Goal: Task Accomplishment & Management: Use online tool/utility

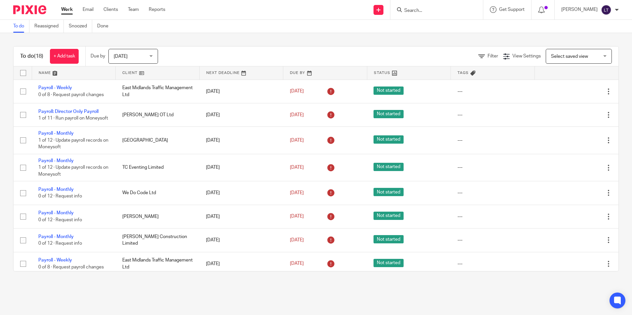
click at [425, 13] on input "Search" at bounding box center [432, 11] width 59 height 6
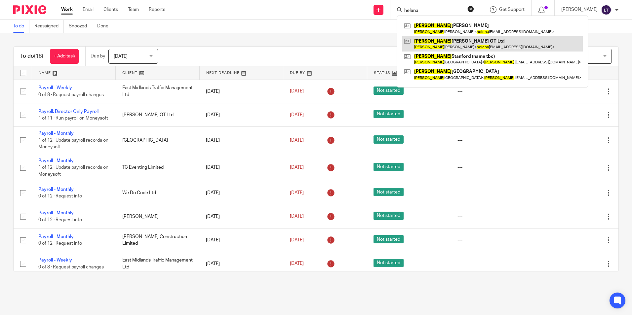
type input "helena"
click at [446, 43] on link at bounding box center [492, 43] width 180 height 15
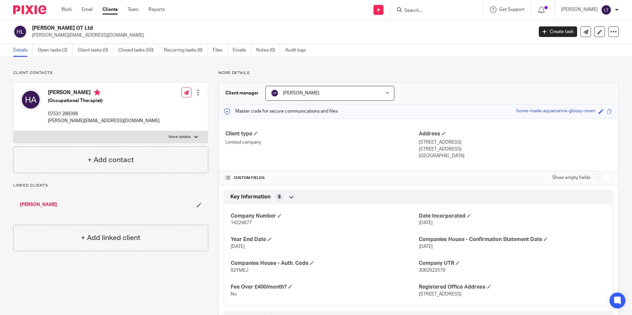
drag, startPoint x: 101, startPoint y: 34, endPoint x: 30, endPoint y: 36, distance: 71.1
click at [30, 36] on div "Helena Amos OT Ltd helena_costello@hotmail.co.uk" at bounding box center [270, 32] width 515 height 14
copy p "helena_costello@hotmail.co.uk"
click at [443, 11] on input "Search" at bounding box center [432, 11] width 59 height 6
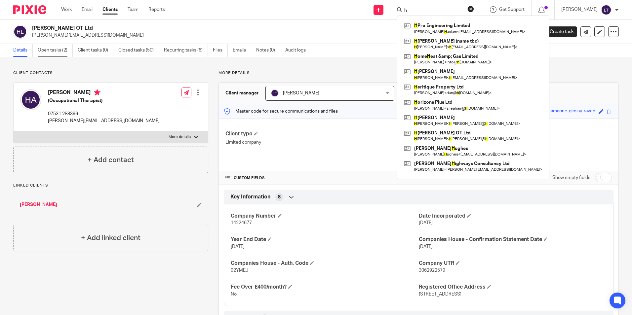
type input "h"
click at [50, 50] on link "Open tasks (2)" at bounding box center [55, 50] width 35 height 13
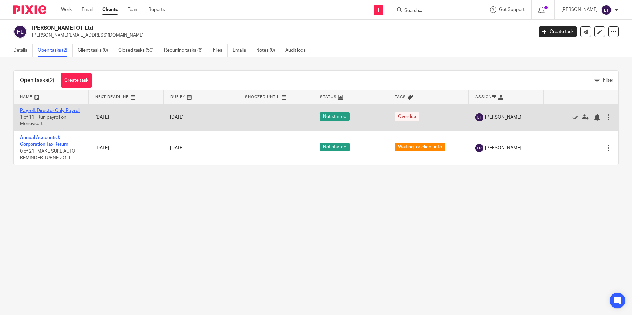
click at [40, 109] on link "Payroll: Director Only Payroll" at bounding box center [50, 110] width 60 height 5
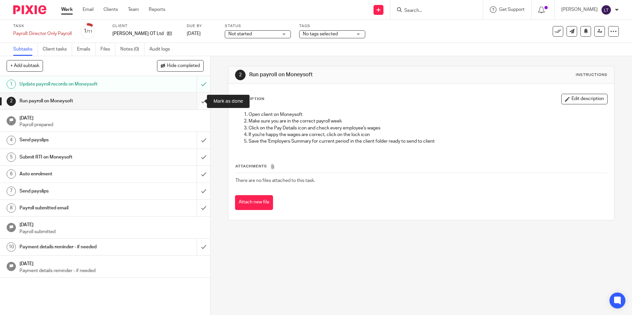
click at [197, 102] on input "submit" at bounding box center [105, 101] width 210 height 17
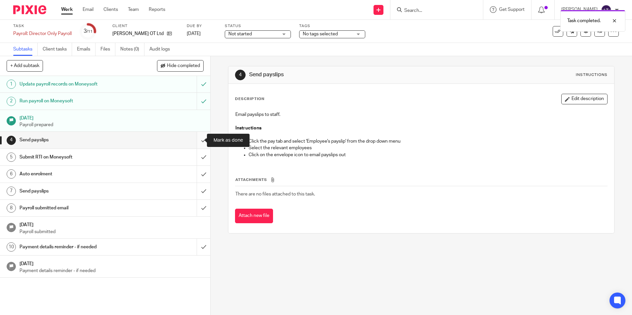
click at [198, 139] on input "submit" at bounding box center [105, 140] width 210 height 17
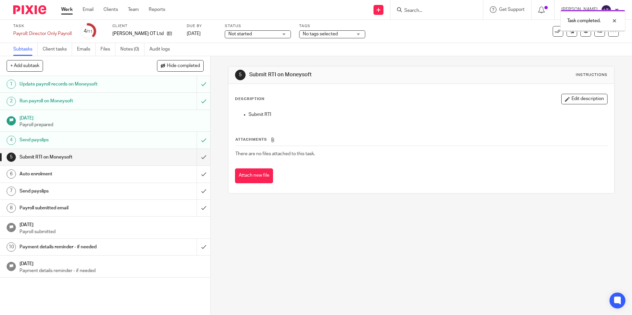
click at [197, 159] on input "submit" at bounding box center [105, 157] width 210 height 17
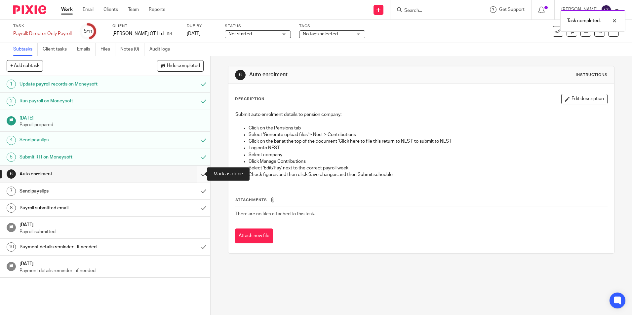
click at [196, 176] on input "submit" at bounding box center [105, 174] width 210 height 17
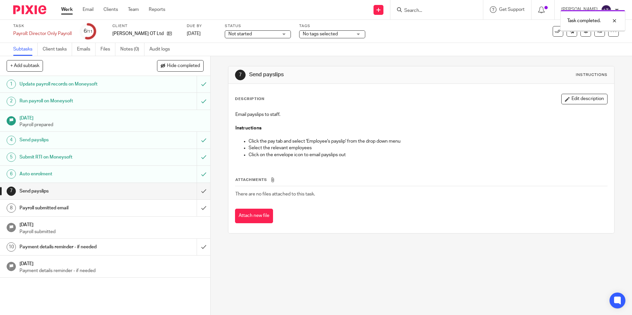
click at [198, 193] on input "submit" at bounding box center [105, 191] width 210 height 17
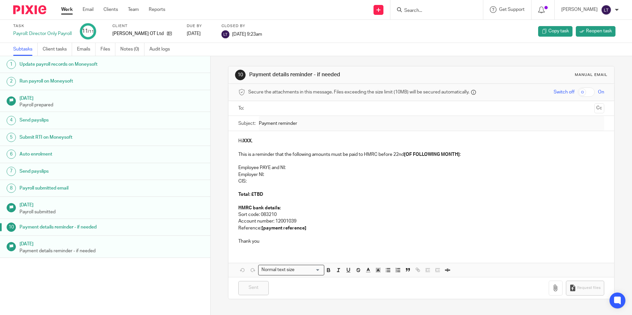
click at [453, 11] on input "Search" at bounding box center [432, 11] width 59 height 6
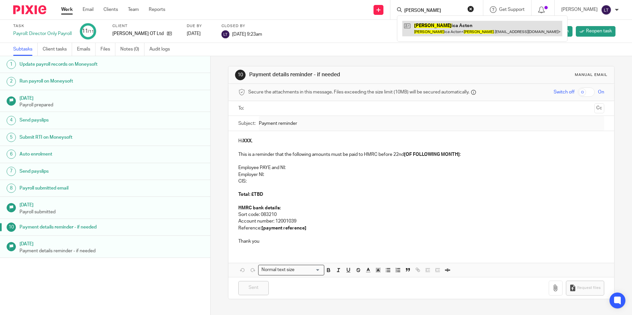
type input "[PERSON_NAME]"
click at [438, 31] on link at bounding box center [482, 28] width 160 height 15
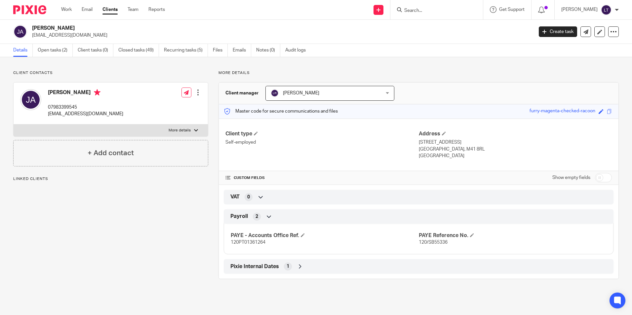
drag, startPoint x: 78, startPoint y: 36, endPoint x: 31, endPoint y: 39, distance: 47.4
click at [31, 39] on div "Jessica Acton jess.a.2@hotmail.com Create task Update from Companies House Expo…" at bounding box center [316, 32] width 632 height 24
copy p "[EMAIL_ADDRESS][DOMAIN_NAME]"
click at [46, 53] on link "Open tasks (2)" at bounding box center [55, 50] width 35 height 13
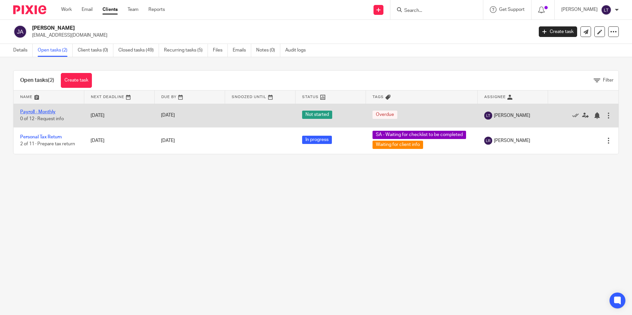
click at [44, 110] on link "Payroll - Monthly" at bounding box center [37, 112] width 35 height 5
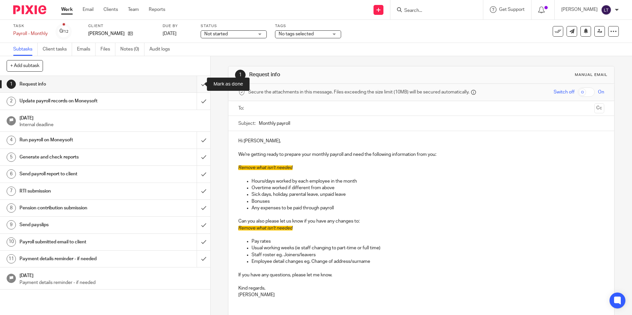
click at [196, 86] on input "submit" at bounding box center [105, 84] width 210 height 17
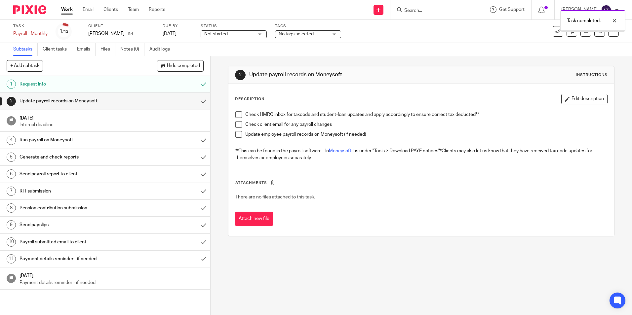
click at [197, 102] on input "submit" at bounding box center [105, 101] width 210 height 17
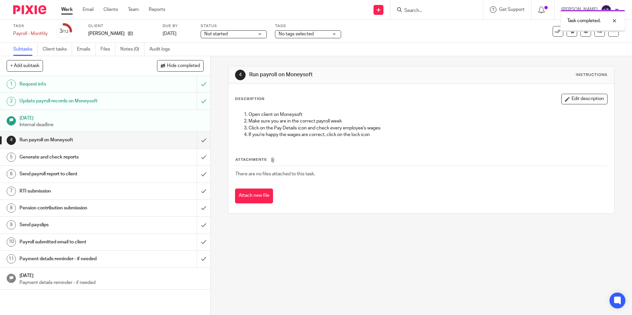
click at [196, 141] on input "submit" at bounding box center [105, 140] width 210 height 17
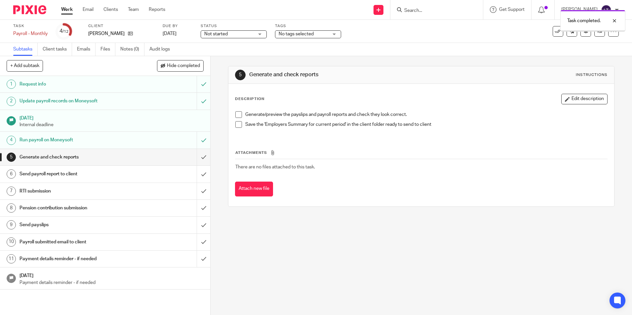
click at [198, 157] on input "submit" at bounding box center [105, 157] width 210 height 17
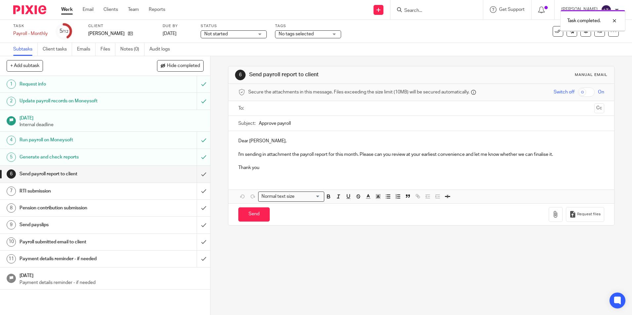
click at [198, 175] on input "submit" at bounding box center [105, 174] width 210 height 17
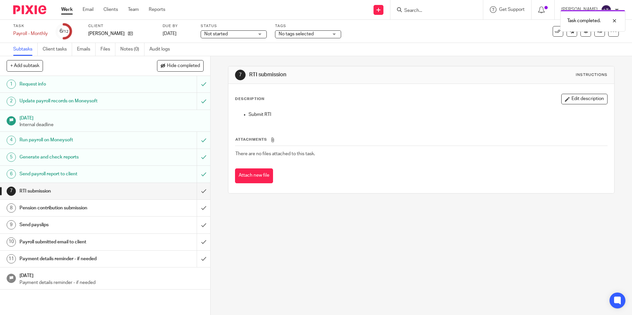
click at [426, 10] on div "Task completed." at bounding box center [470, 19] width 309 height 25
click at [440, 11] on div "Task completed." at bounding box center [470, 19] width 309 height 25
click at [451, 9] on div "Task completed." at bounding box center [470, 19] width 309 height 25
click at [434, 11] on div "Task completed." at bounding box center [470, 19] width 309 height 25
click at [614, 20] on div at bounding box center [609, 21] width 18 height 8
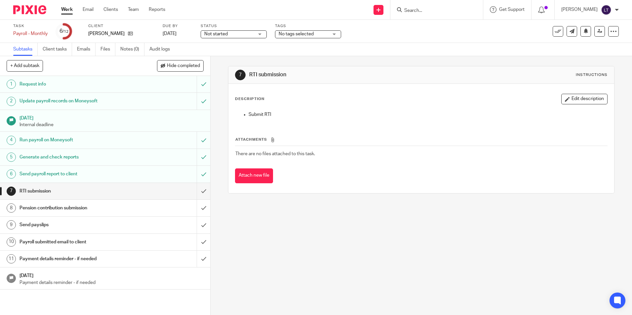
click at [447, 13] on input "Search" at bounding box center [432, 11] width 59 height 6
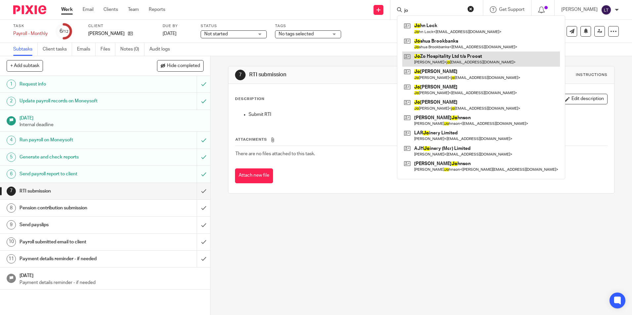
type input "jo"
click at [478, 56] on link at bounding box center [481, 59] width 158 height 15
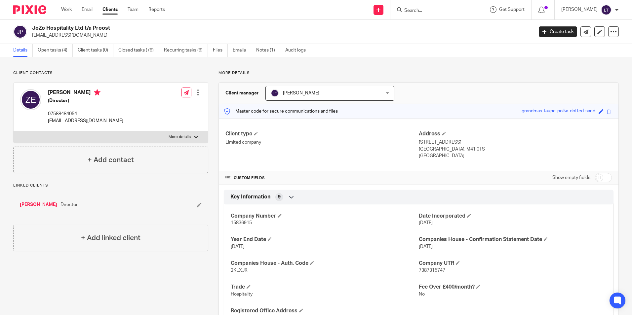
drag, startPoint x: 92, startPoint y: 37, endPoint x: 30, endPoint y: 40, distance: 61.8
click at [30, 40] on div "JoZo Hospitality Ltd t/a Proost [EMAIL_ADDRESS][DOMAIN_NAME] Create task Update…" at bounding box center [316, 32] width 632 height 24
copy p "[EMAIL_ADDRESS][DOMAIN_NAME]"
click at [54, 50] on link "Open tasks (4)" at bounding box center [55, 50] width 35 height 13
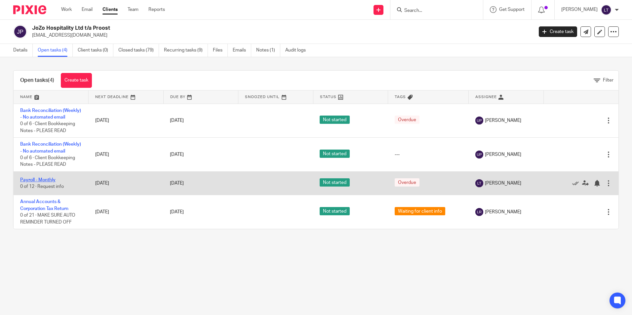
click at [32, 182] on link "Payroll - Monthly" at bounding box center [37, 180] width 35 height 5
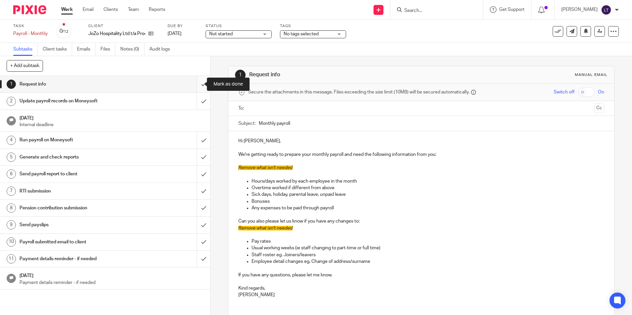
click at [196, 85] on input "submit" at bounding box center [105, 84] width 210 height 17
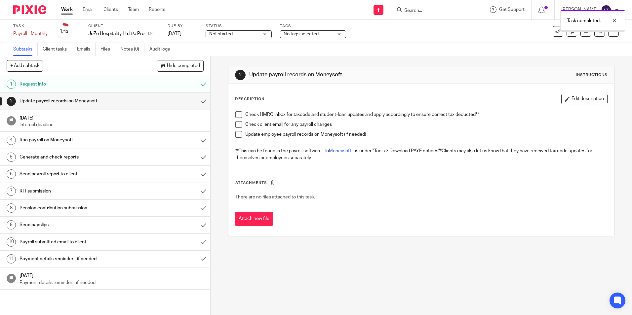
click at [436, 10] on div "Task completed." at bounding box center [470, 19] width 309 height 25
click at [454, 11] on div "Task completed." at bounding box center [470, 19] width 309 height 25
click at [614, 21] on div at bounding box center [609, 21] width 18 height 8
click at [435, 10] on input "Search" at bounding box center [432, 11] width 59 height 6
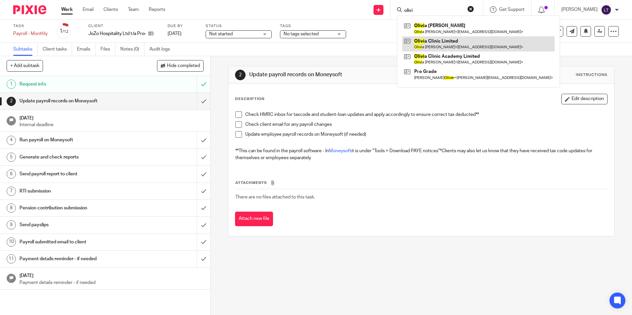
type input "olivi"
click at [434, 43] on link at bounding box center [478, 43] width 152 height 15
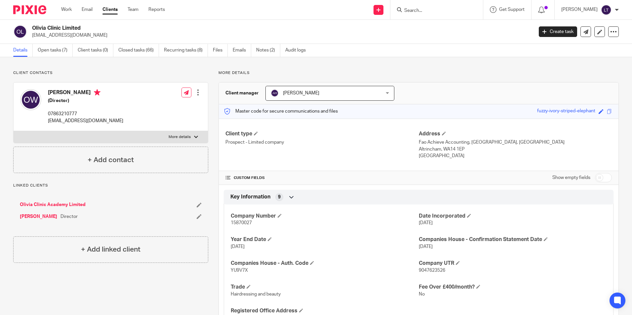
drag, startPoint x: 88, startPoint y: 36, endPoint x: 30, endPoint y: 37, distance: 58.2
click at [30, 37] on div "Olivia Clinic Limited wardleolivia@yahoo.com" at bounding box center [270, 32] width 515 height 14
copy p "wardleolivia@yahoo.com"
click at [48, 52] on link "Open tasks (7)" at bounding box center [55, 50] width 35 height 13
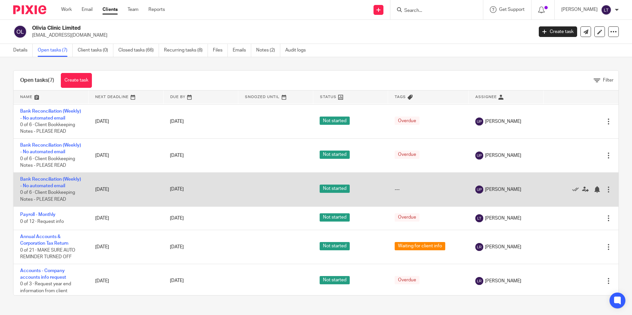
scroll to position [62, 0]
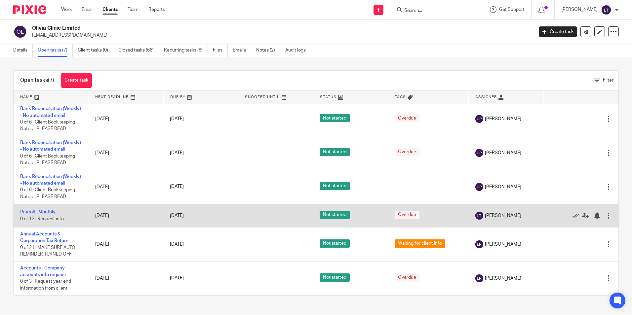
click at [39, 211] on link "Payroll - Monthly" at bounding box center [37, 212] width 35 height 5
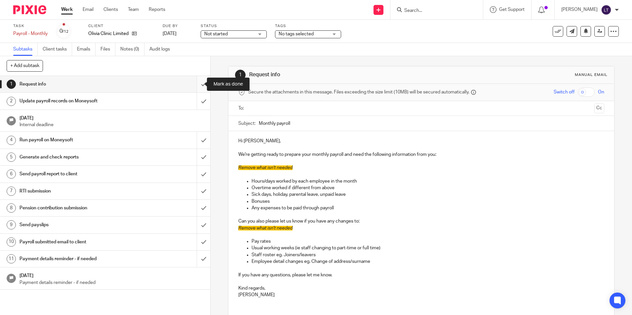
click at [198, 86] on input "submit" at bounding box center [105, 84] width 210 height 17
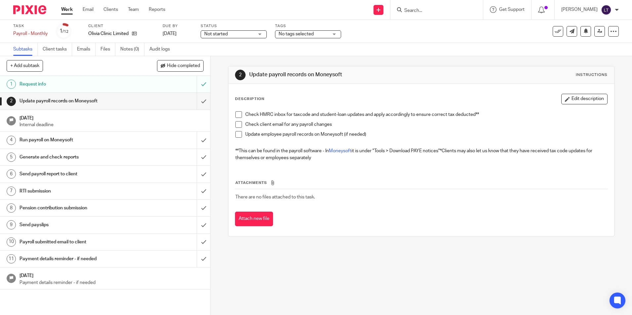
click at [437, 13] on input "Search" at bounding box center [432, 11] width 59 height 6
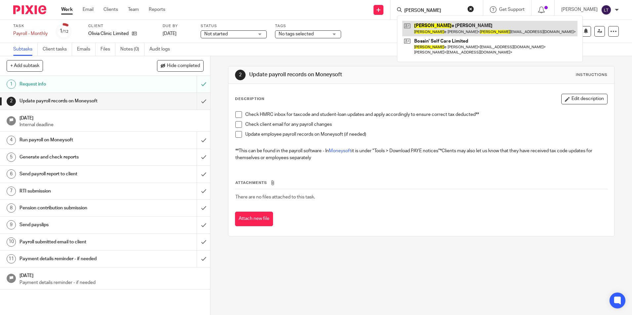
type input "[PERSON_NAME]"
click at [441, 31] on link at bounding box center [489, 28] width 175 height 15
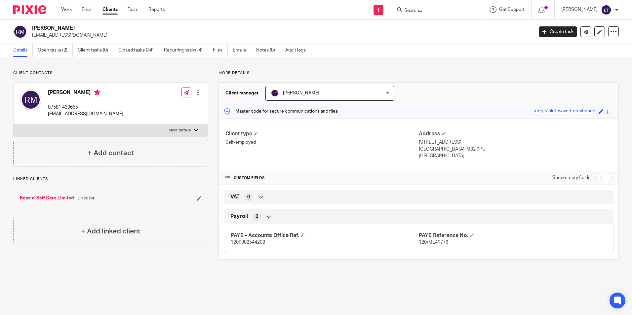
drag, startPoint x: 101, startPoint y: 37, endPoint x: 30, endPoint y: 40, distance: 70.8
click at [31, 40] on div "[PERSON_NAME] [EMAIL_ADDRESS][DOMAIN_NAME] Create task Update from Companies Ho…" at bounding box center [316, 32] width 632 height 24
copy p "[EMAIL_ADDRESS][DOMAIN_NAME]"
click at [55, 52] on link "Open tasks (2)" at bounding box center [55, 50] width 35 height 13
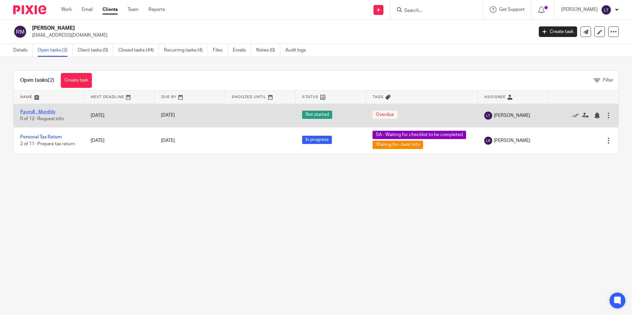
click at [45, 110] on link "Payroll - Monthly" at bounding box center [37, 112] width 35 height 5
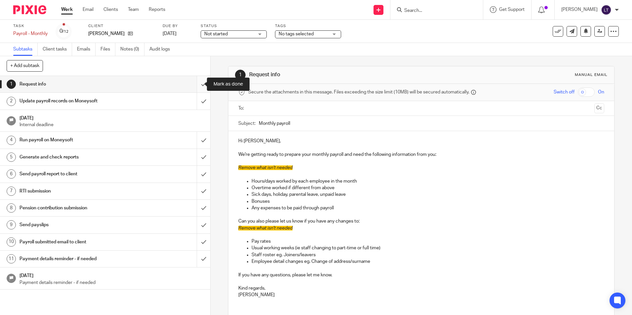
click at [196, 85] on input "submit" at bounding box center [105, 84] width 210 height 17
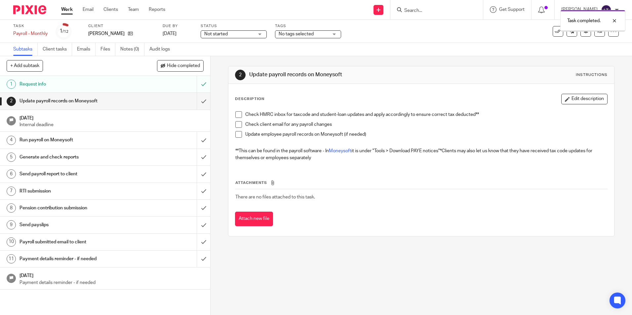
click at [435, 11] on div "Task completed." at bounding box center [470, 19] width 309 height 25
click at [437, 11] on div "Task completed." at bounding box center [470, 19] width 309 height 25
click at [615, 19] on div at bounding box center [609, 21] width 18 height 8
click at [437, 5] on div at bounding box center [436, 9] width 93 height 19
click at [438, 9] on input "Search" at bounding box center [432, 11] width 59 height 6
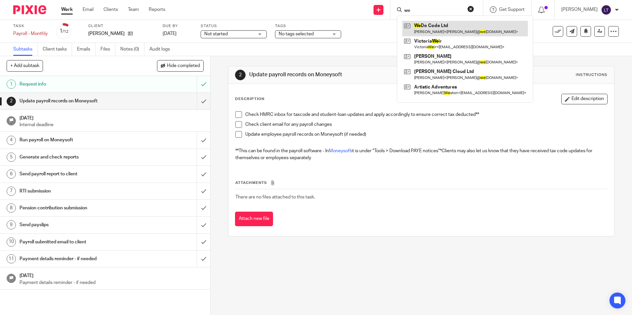
type input "we"
click at [444, 30] on link at bounding box center [465, 28] width 126 height 15
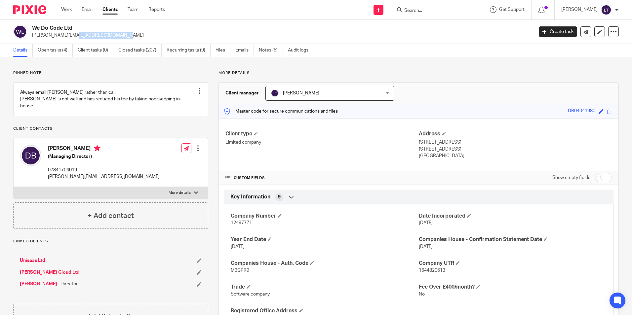
drag, startPoint x: 90, startPoint y: 35, endPoint x: 32, endPoint y: 39, distance: 58.2
click at [32, 39] on div "We Do Code Ltd [PERSON_NAME][EMAIL_ADDRESS][DOMAIN_NAME] Create task Update fro…" at bounding box center [316, 32] width 632 height 24
copy p "[PERSON_NAME][EMAIL_ADDRESS][DOMAIN_NAME]"
click at [46, 49] on link "Open tasks (4)" at bounding box center [55, 50] width 35 height 13
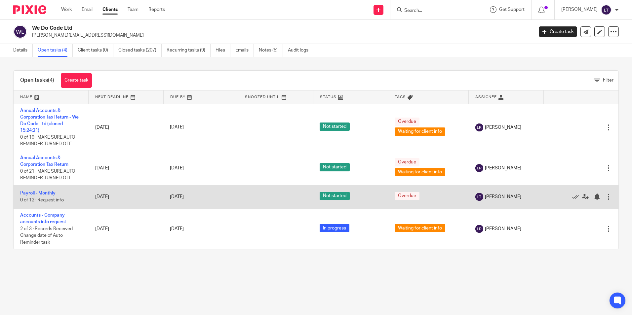
click at [33, 195] on link "Payroll - Monthly" at bounding box center [37, 193] width 35 height 5
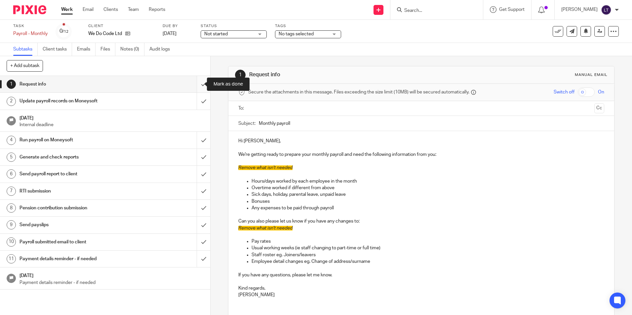
click at [197, 87] on input "submit" at bounding box center [105, 84] width 210 height 17
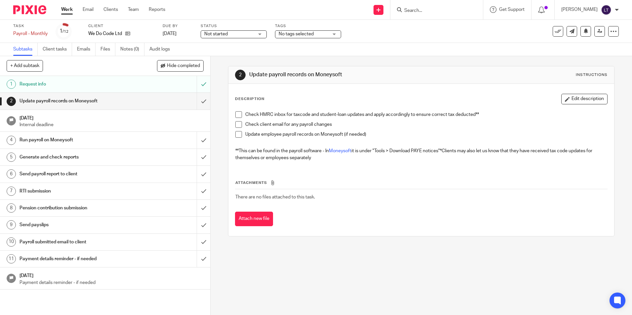
click at [429, 11] on input "Search" at bounding box center [432, 11] width 59 height 6
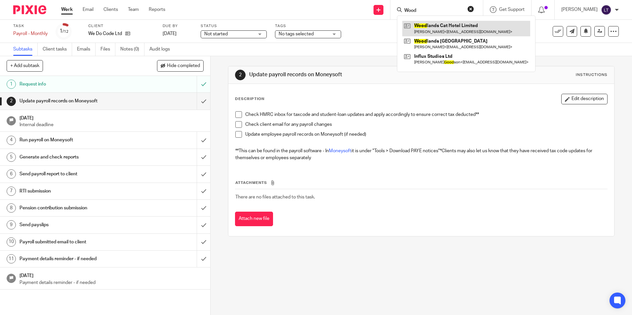
type input "Wood"
click at [445, 28] on link at bounding box center [466, 28] width 128 height 15
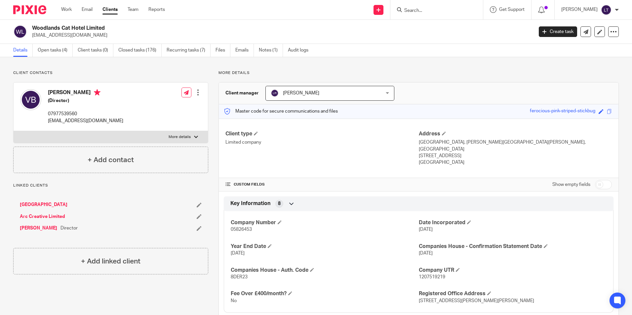
drag, startPoint x: 83, startPoint y: 40, endPoint x: 31, endPoint y: 37, distance: 52.3
click at [31, 37] on div "Woodlands Cat Hotel Limited vickiemaude@gmail.com Create task Update from Compa…" at bounding box center [316, 32] width 632 height 24
copy p "[EMAIL_ADDRESS][DOMAIN_NAME]"
click at [57, 48] on link "Open tasks (4)" at bounding box center [55, 50] width 35 height 13
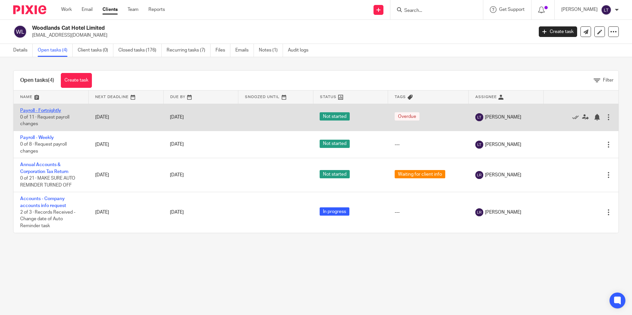
click at [27, 109] on link "Payroll - Fortnightly" at bounding box center [40, 110] width 41 height 5
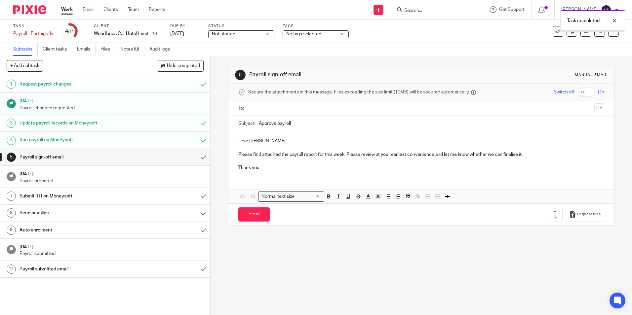
click at [197, 156] on input "submit" at bounding box center [105, 157] width 210 height 17
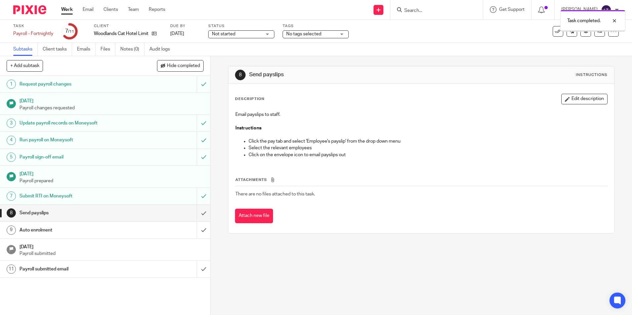
click at [197, 213] on input "submit" at bounding box center [105, 213] width 210 height 17
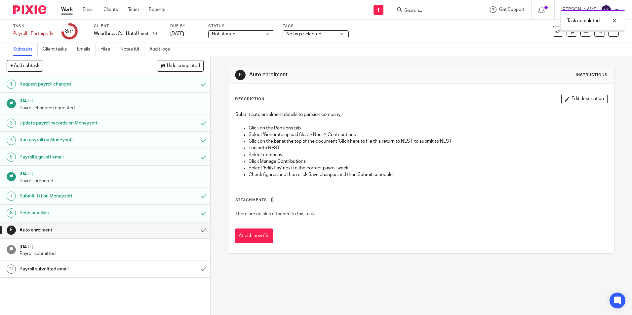
click at [196, 232] on input "submit" at bounding box center [105, 230] width 210 height 17
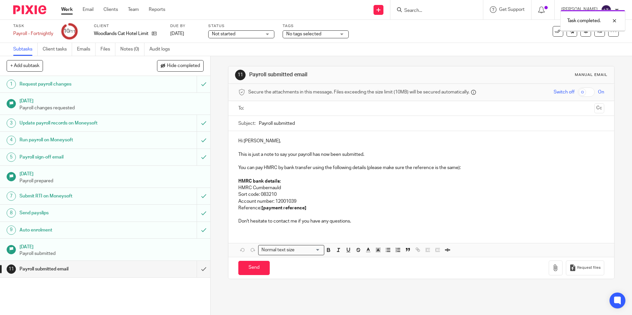
click at [197, 269] on input "submit" at bounding box center [105, 269] width 210 height 17
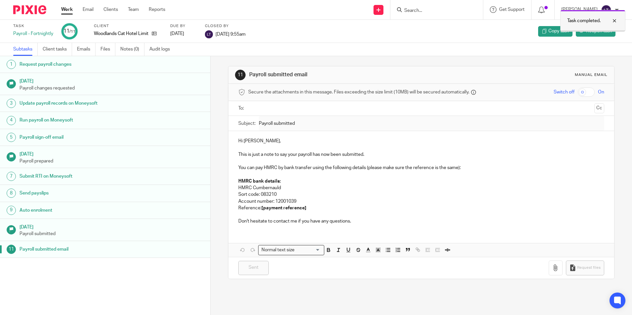
drag, startPoint x: 614, startPoint y: 20, endPoint x: 608, endPoint y: 21, distance: 6.0
click at [614, 20] on div at bounding box center [609, 21] width 18 height 8
click at [445, 9] on input "Search" at bounding box center [432, 11] width 59 height 6
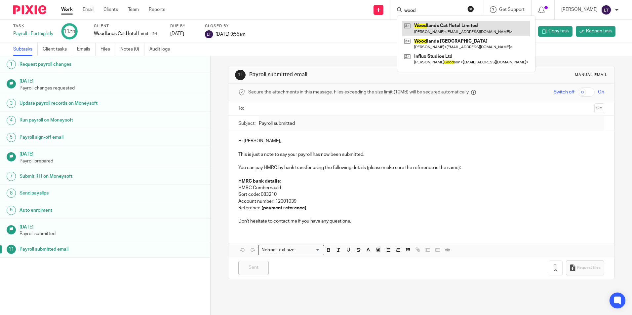
type input "wood"
click at [443, 27] on link at bounding box center [466, 28] width 128 height 15
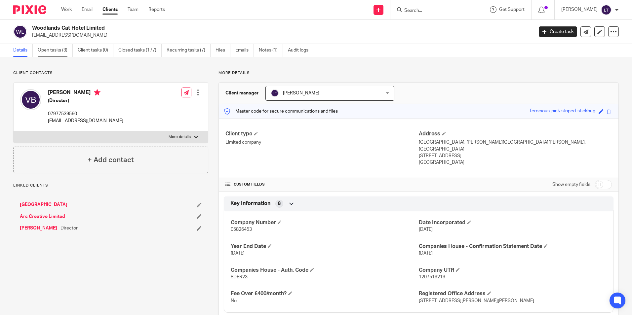
click at [59, 50] on link "Open tasks (3)" at bounding box center [55, 50] width 35 height 13
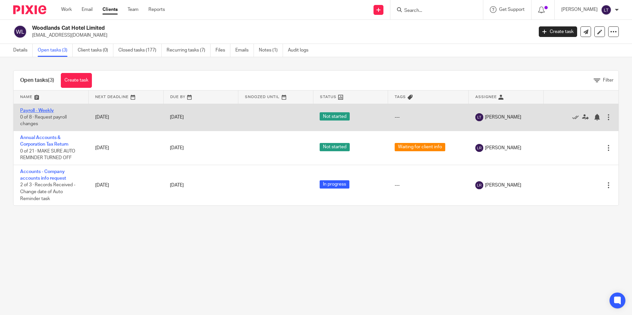
click at [37, 110] on link "Payroll - Weekly" at bounding box center [37, 110] width 34 height 5
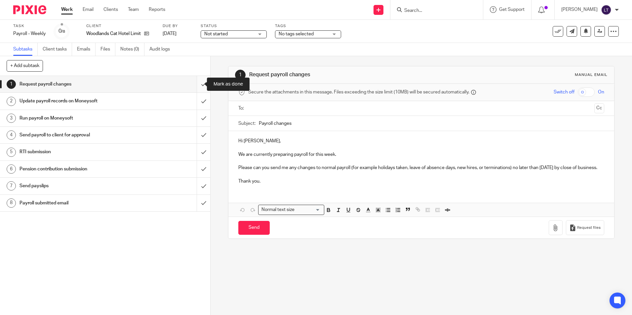
drag, startPoint x: 199, startPoint y: 85, endPoint x: 196, endPoint y: 91, distance: 6.5
click at [199, 85] on input "submit" at bounding box center [105, 84] width 210 height 17
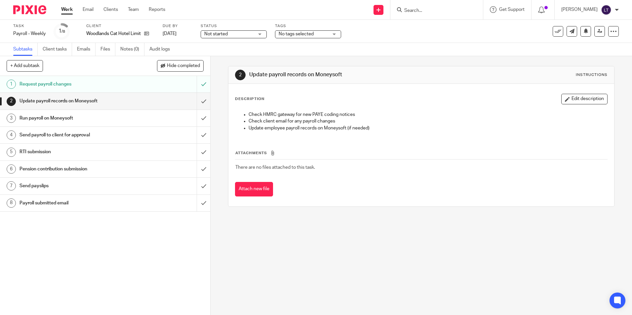
click at [436, 12] on input "Search" at bounding box center [432, 11] width 59 height 6
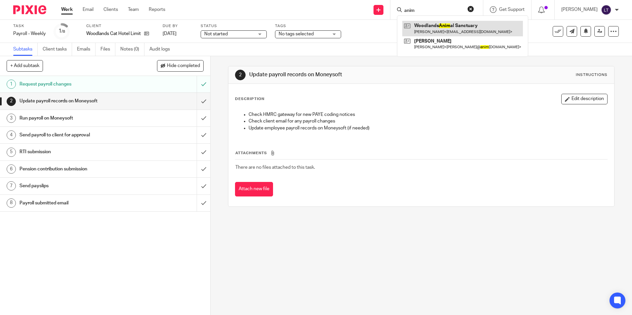
type input "anim"
click at [459, 26] on link at bounding box center [462, 28] width 121 height 15
